Goal: Register for event/course

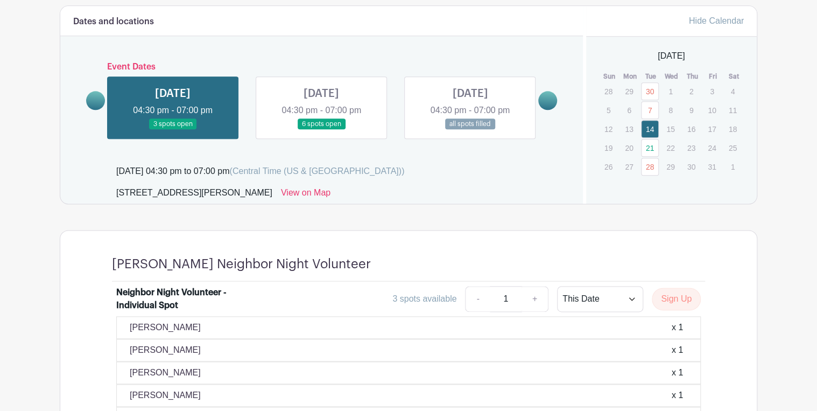
scroll to position [560, 0]
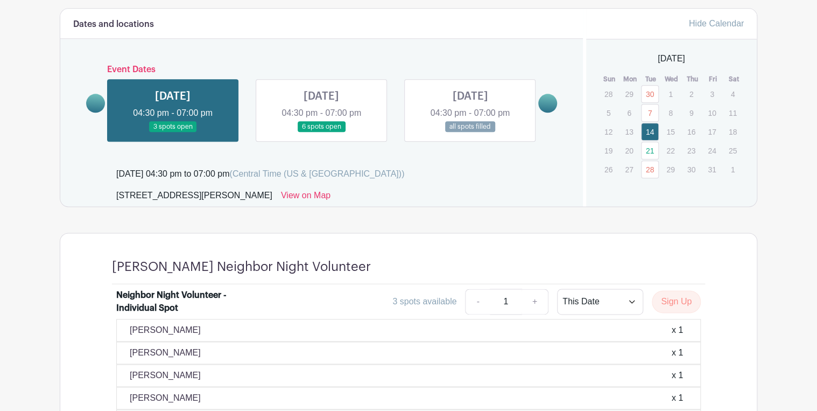
click at [173, 132] on link at bounding box center [173, 132] width 0 height 0
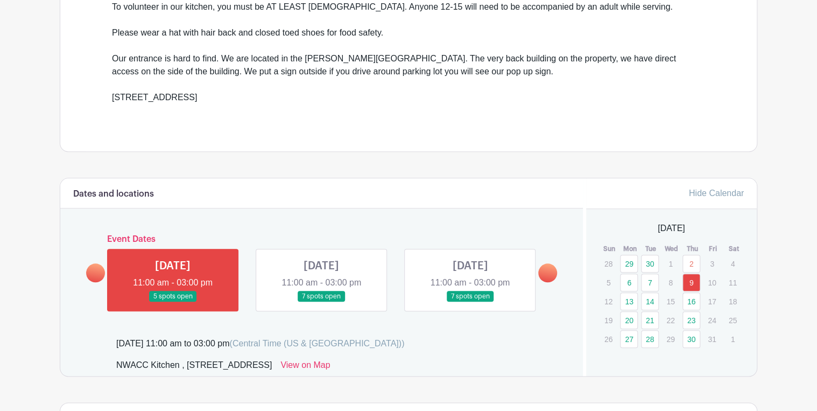
scroll to position [394, 0]
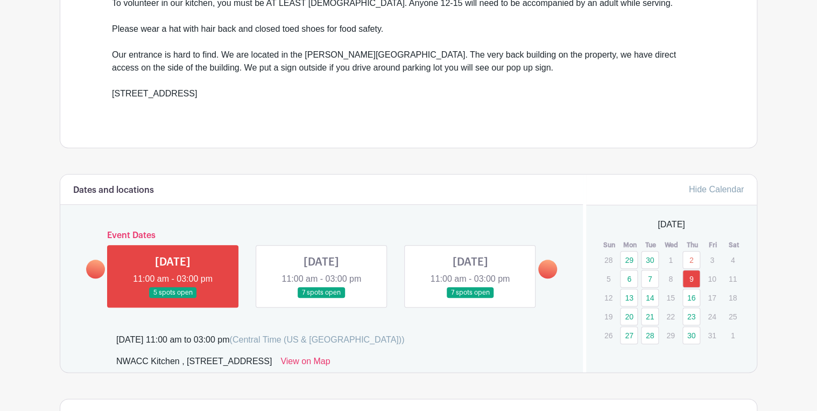
click at [546, 267] on link at bounding box center [547, 268] width 19 height 19
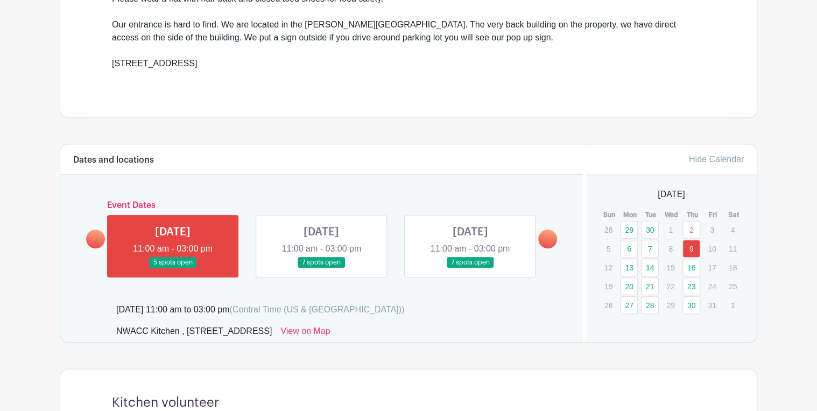
scroll to position [430, 0]
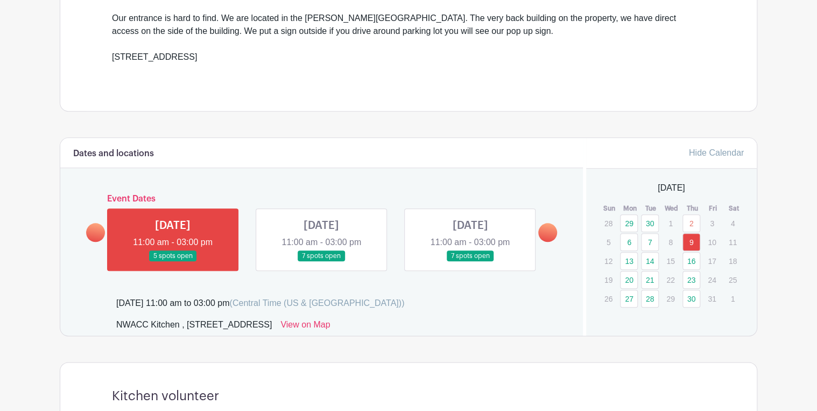
click at [657, 188] on span "[DATE]" at bounding box center [670, 187] width 27 height 13
